Goal: Transaction & Acquisition: Purchase product/service

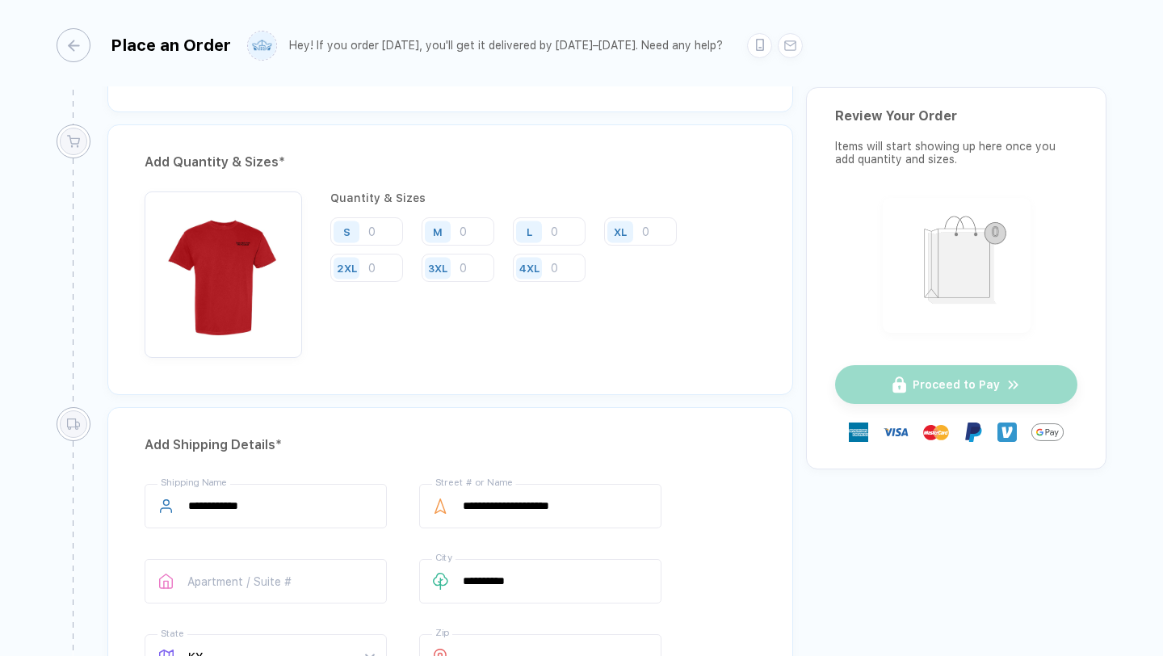
scroll to position [755, 0]
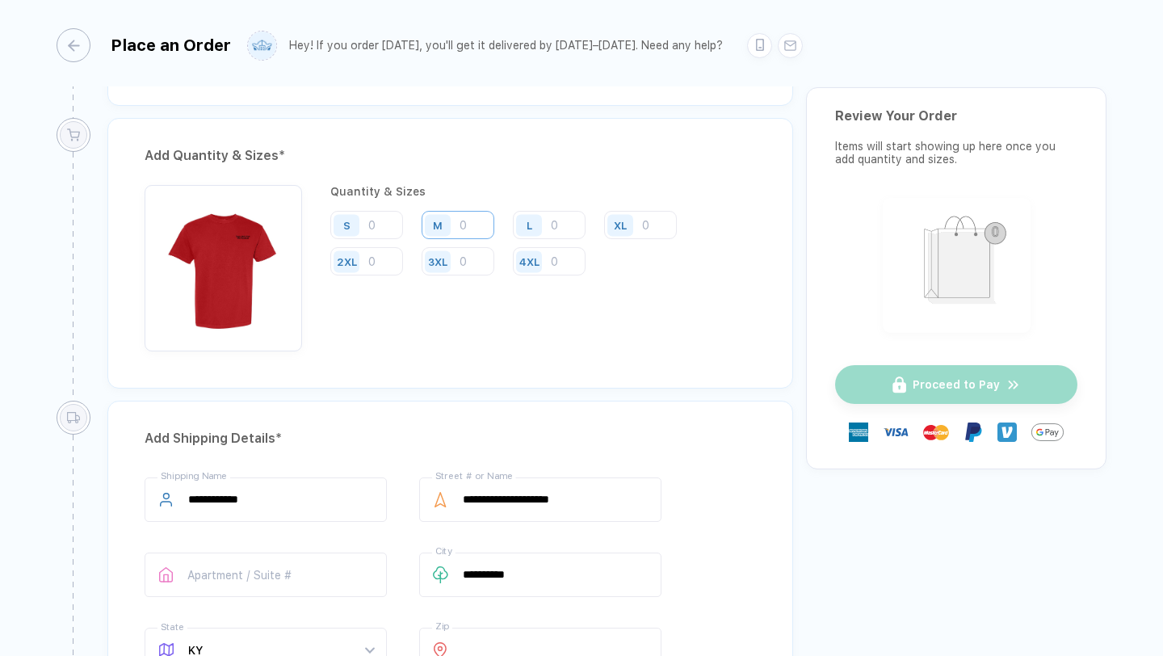
click at [464, 225] on input "number" at bounding box center [458, 225] width 73 height 28
click at [561, 223] on input "number" at bounding box center [549, 225] width 73 height 28
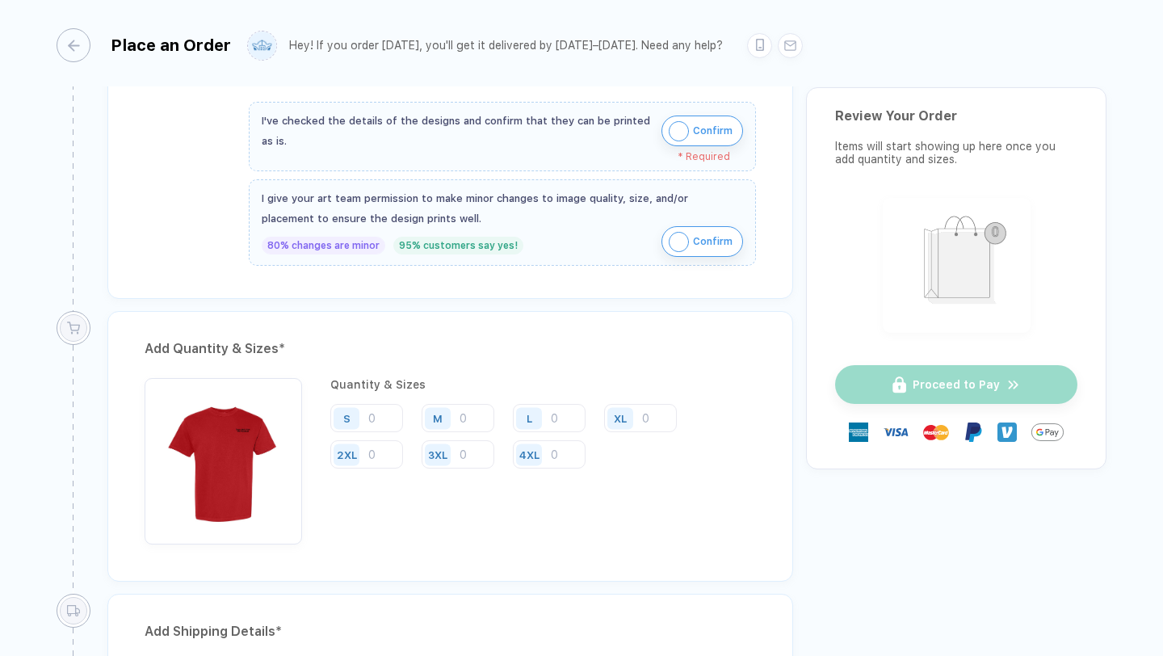
scroll to position [565, 0]
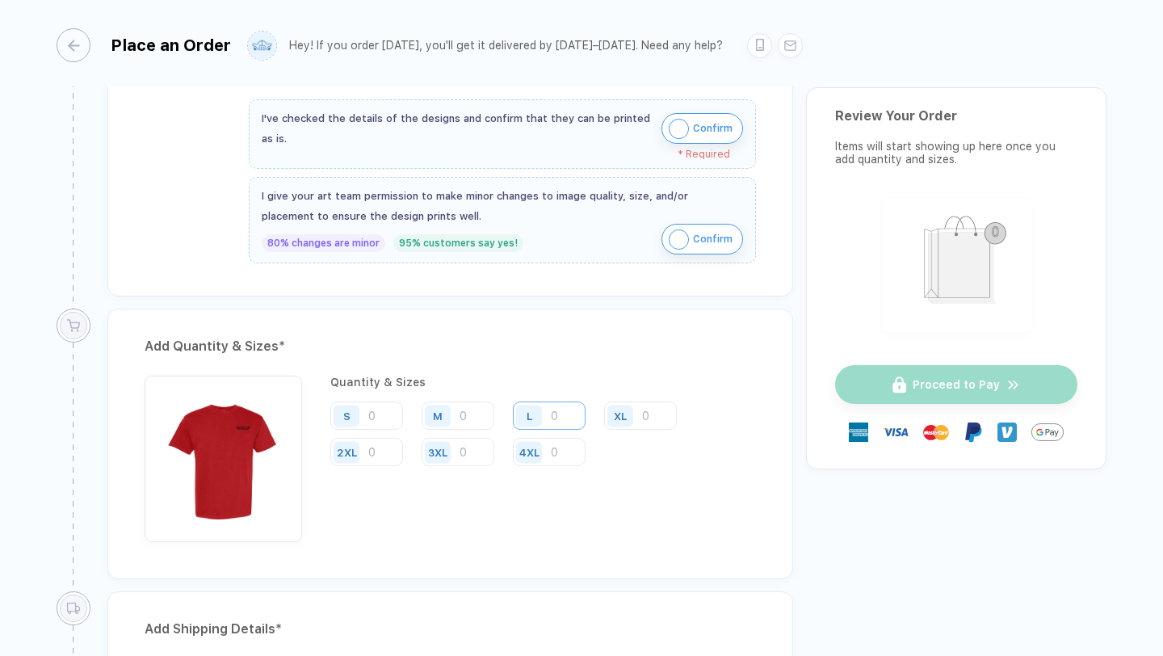
click at [565, 401] on div "Quantity & Sizes S M L XL 2XL 3XL 4XL" at bounding box center [543, 459] width 426 height 166
click at [561, 417] on input "number" at bounding box center [549, 415] width 73 height 28
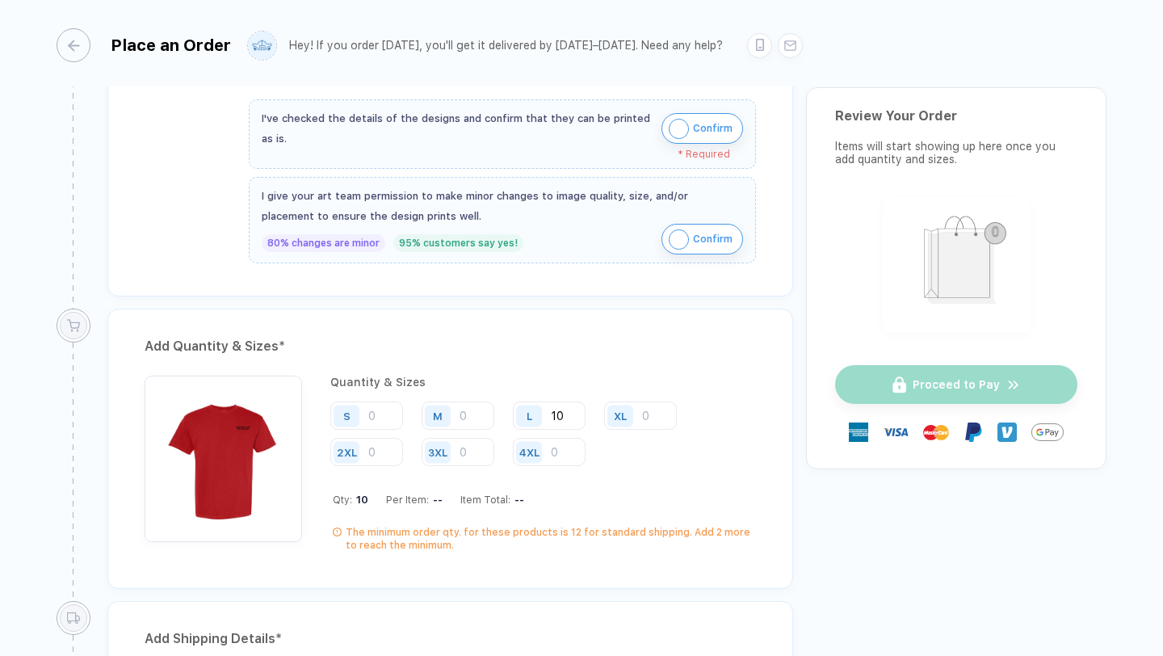
type input "10"
click at [593, 561] on div "Add Quantity & Sizes * Quantity & Sizes S M L 10 XL 2XL 3XL 4XL Qty: 10 Per Ite…" at bounding box center [450, 449] width 686 height 280
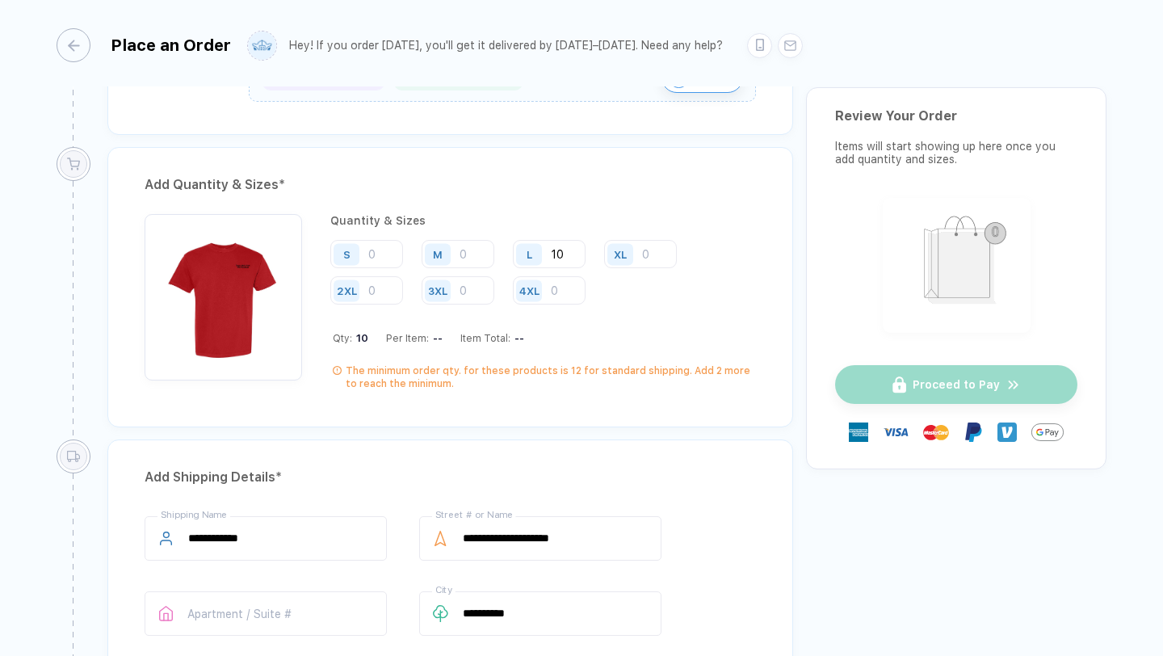
scroll to position [725, 0]
click at [463, 257] on input "number" at bounding box center [458, 255] width 73 height 28
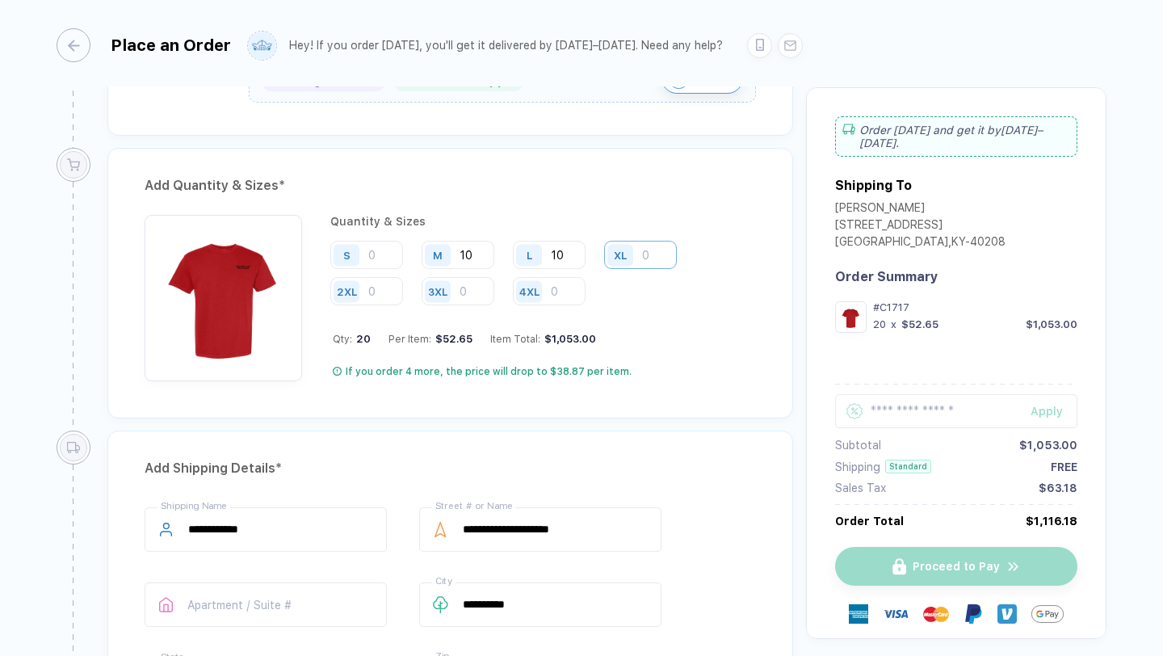
type input "10"
click at [646, 258] on input "number" at bounding box center [640, 255] width 73 height 28
type input "10"
click at [370, 258] on input "number" at bounding box center [366, 255] width 73 height 28
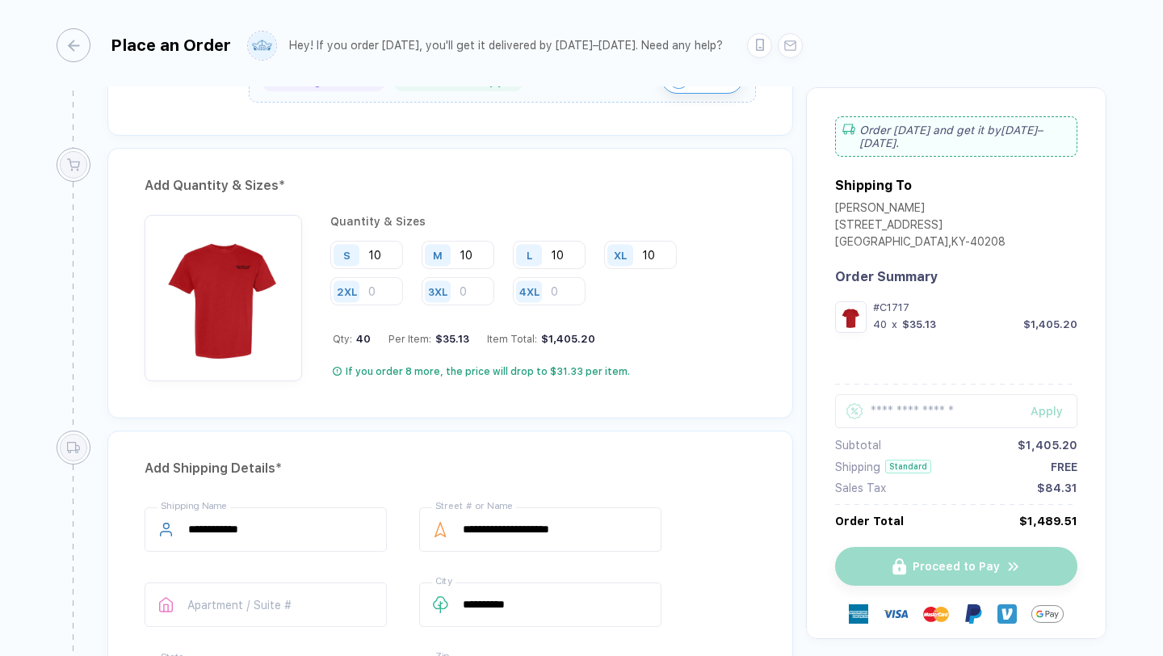
type input "10"
click at [457, 394] on div "Add Quantity & Sizes * Quantity & Sizes S 10 M 10 L 10 XL 10 2XL 3XL 4XL Qty: 4…" at bounding box center [450, 283] width 686 height 271
click at [572, 258] on input "10" at bounding box center [549, 255] width 73 height 28
type input "1"
click at [619, 427] on div "Add Quantity & Sizes * Quantity & Sizes S 10 M 10 L 20 XL 10 2XL 3XL 4XL Qty: 5…" at bounding box center [450, 289] width 711 height 283
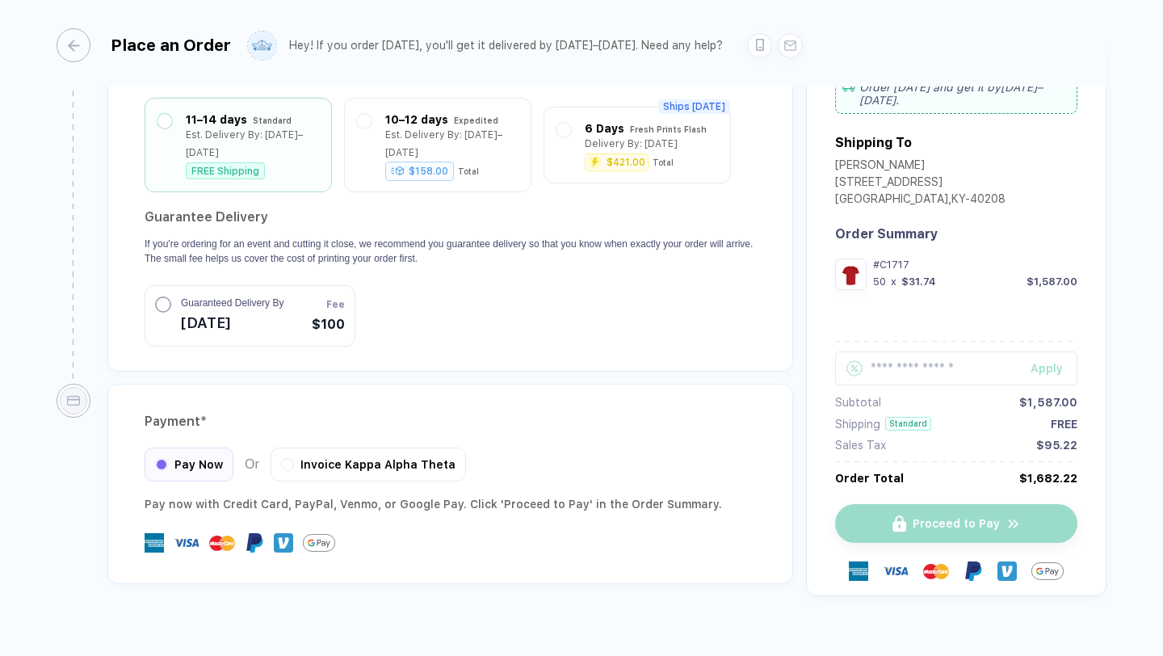
scroll to position [1427, 0]
click at [173, 295] on div "Guaranteed Delivery By [DATE]" at bounding box center [219, 315] width 128 height 40
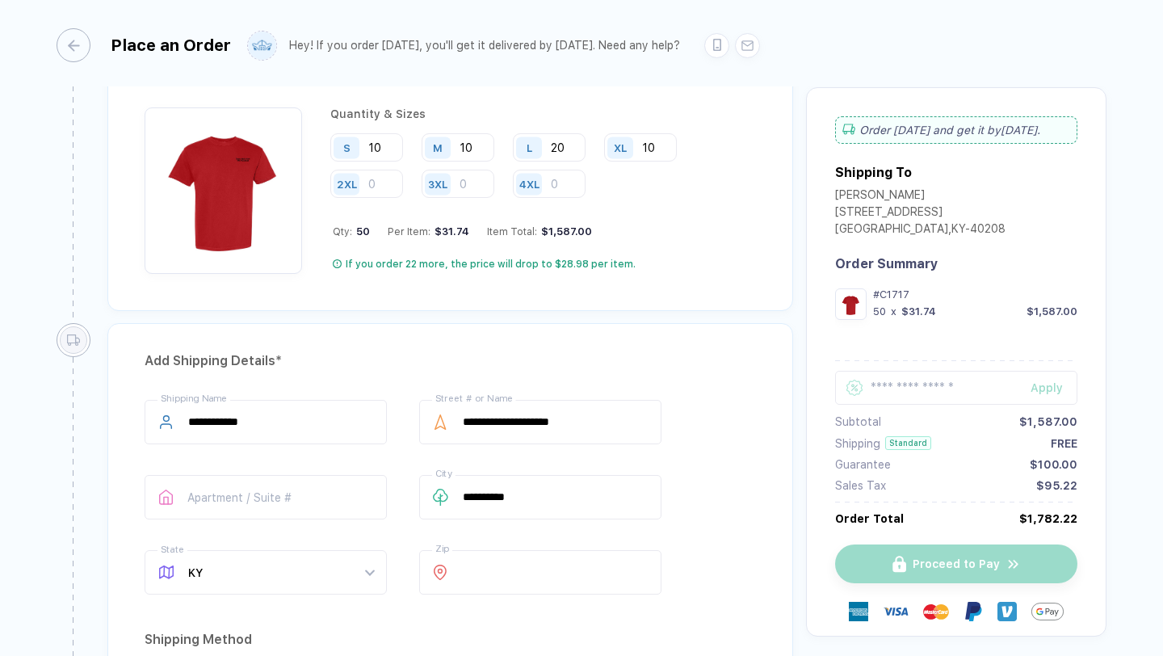
scroll to position [822, 0]
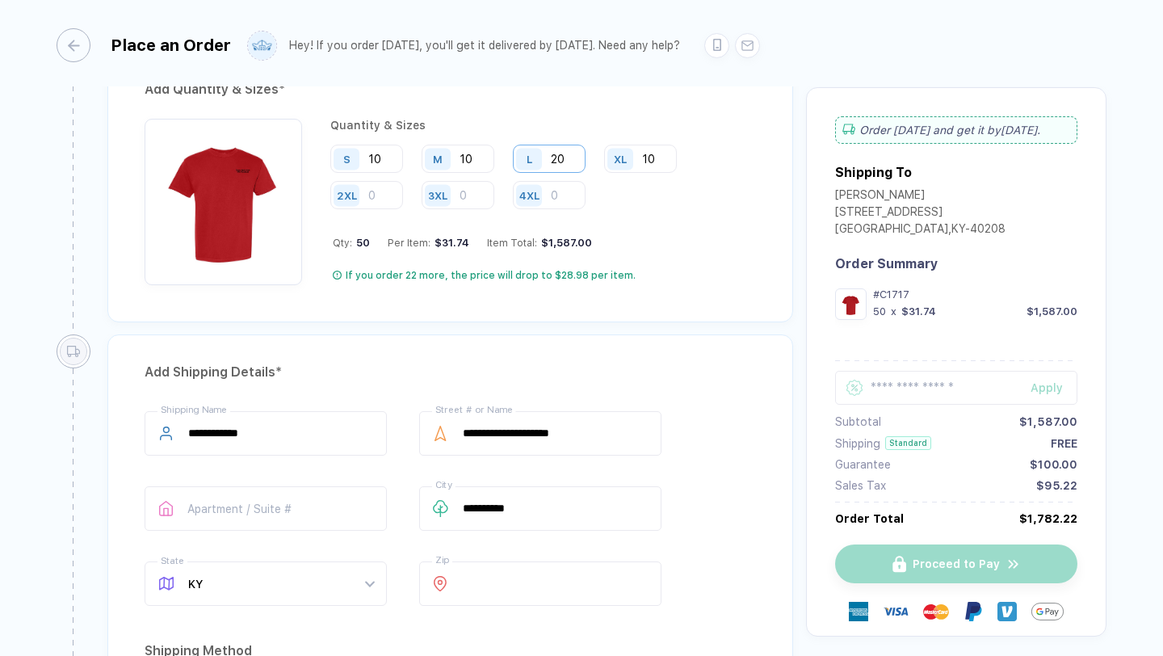
click at [568, 161] on input "20" at bounding box center [549, 159] width 73 height 28
type input "2"
type input "10"
click at [587, 354] on div "**********" at bounding box center [450, 655] width 686 height 643
click at [647, 356] on div "**********" at bounding box center [450, 655] width 686 height 643
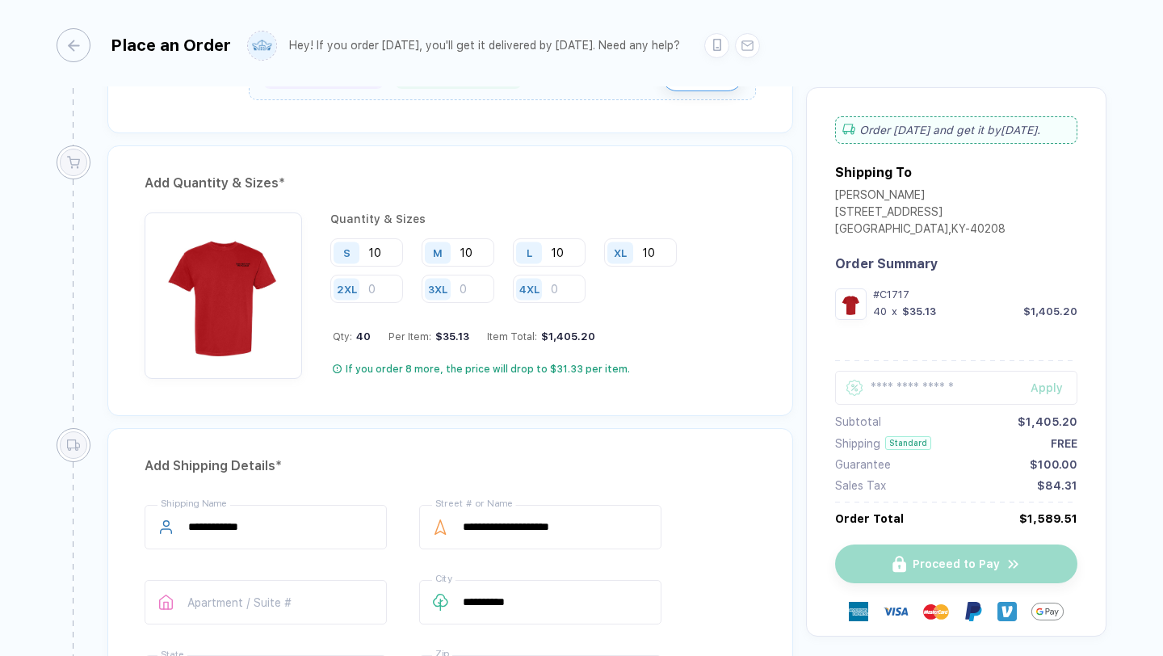
scroll to position [727, 0]
click at [384, 258] on input "10" at bounding box center [366, 253] width 73 height 28
type input "1"
type input "5"
click at [484, 257] on input "10" at bounding box center [458, 253] width 73 height 28
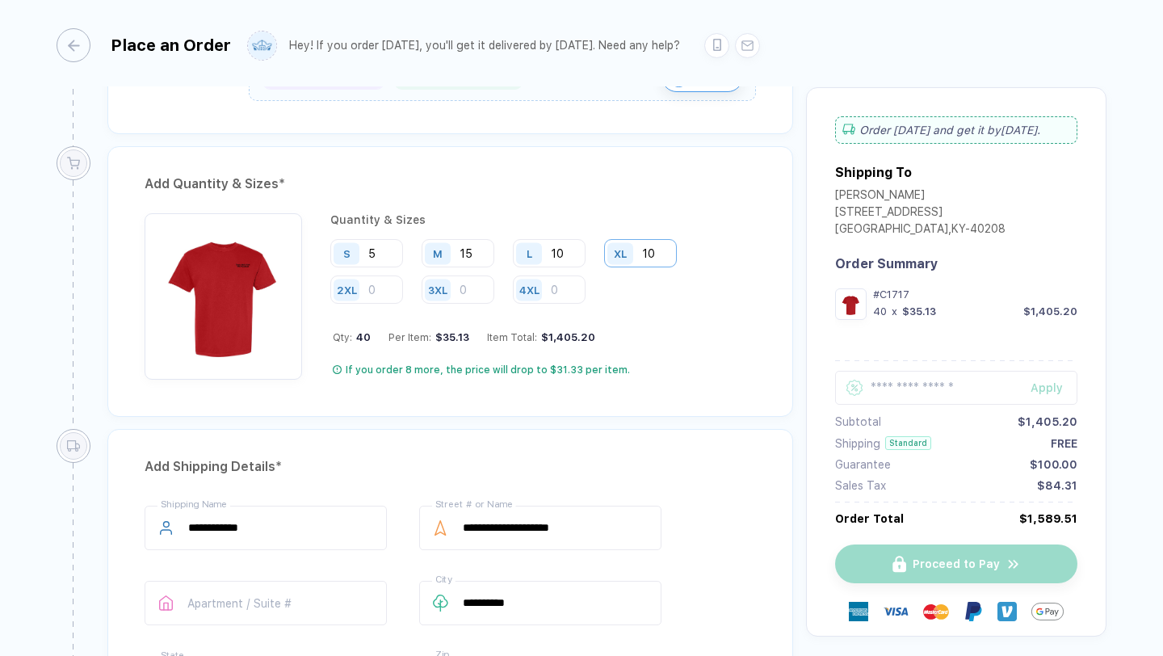
type input "15"
click at [655, 250] on input "10" at bounding box center [640, 253] width 73 height 28
type input "1"
type input "5"
click at [570, 250] on input "10" at bounding box center [549, 253] width 73 height 28
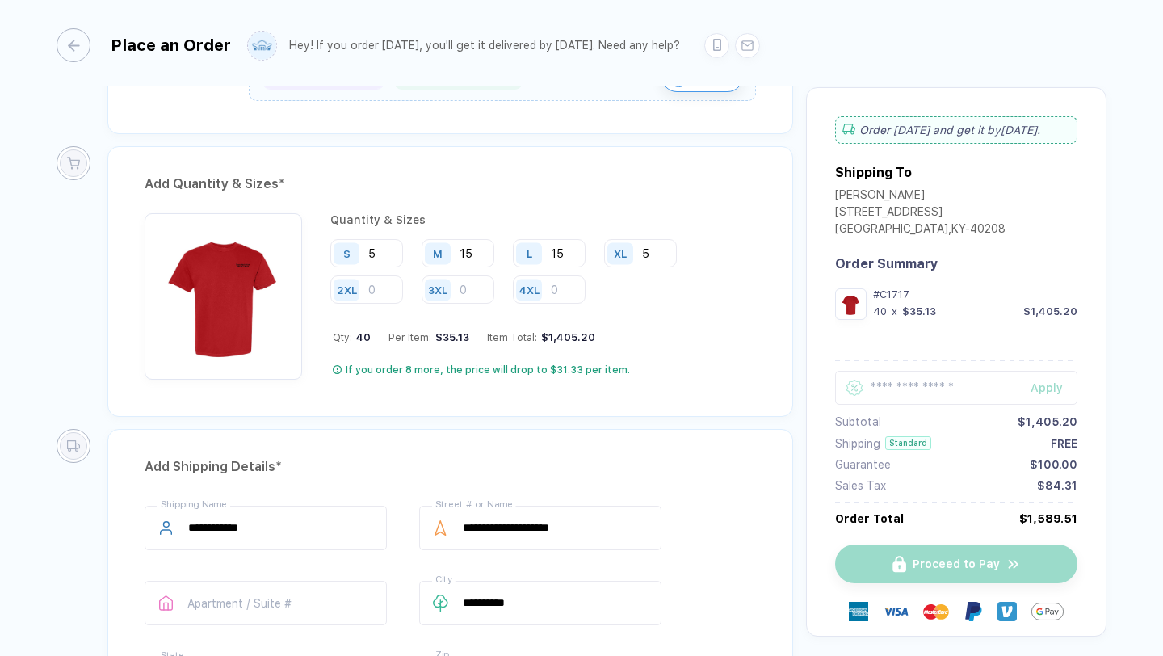
type input "15"
click at [562, 464] on div "Add Shipping Details *" at bounding box center [450, 467] width 611 height 26
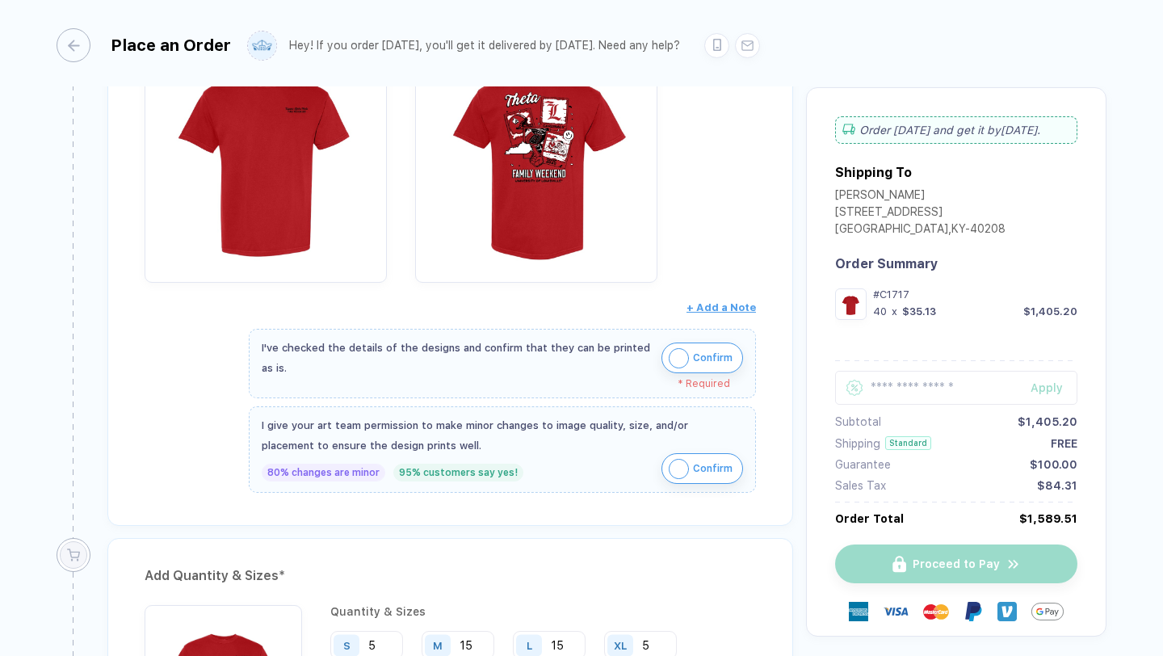
scroll to position [0, 0]
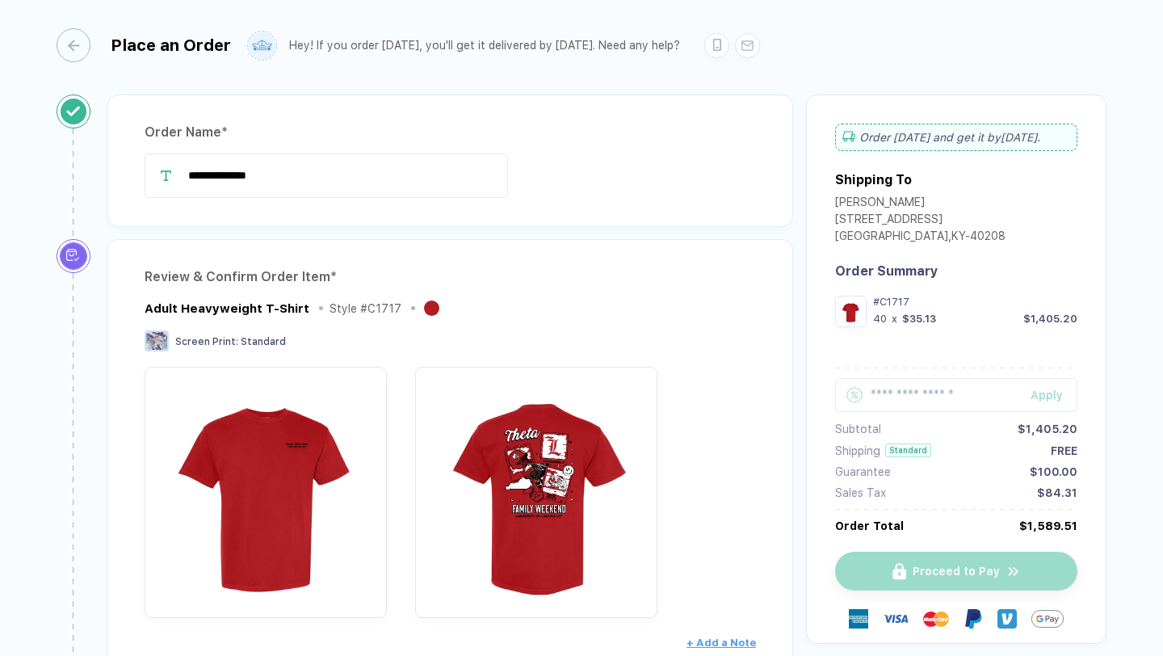
click at [877, 80] on div "Place an Order Hey! If you order [DATE], you'll get it delivered by [DATE]. Nee…" at bounding box center [582, 43] width 1050 height 86
